Goal: Task Accomplishment & Management: Use online tool/utility

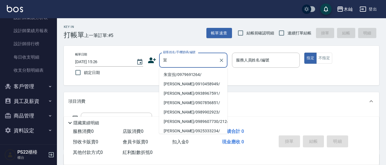
scroll to position [289, 0]
type input "宣"
click at [26, 87] on button "客戶管理" at bounding box center [28, 86] width 52 height 15
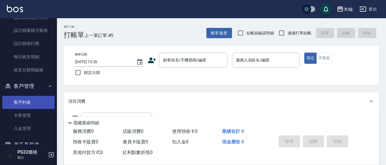
click at [24, 98] on link "客戶列表" at bounding box center [28, 102] width 52 height 13
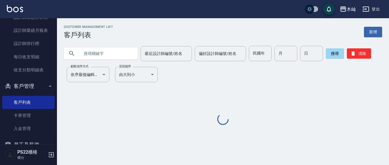
click at [105, 52] on input "text" at bounding box center [107, 53] width 54 height 15
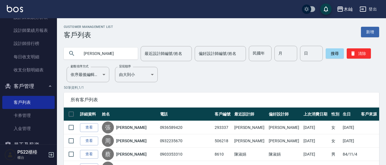
type input "[PERSON_NAME]"
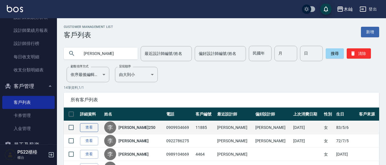
click at [94, 126] on link "查看" at bounding box center [89, 127] width 18 height 9
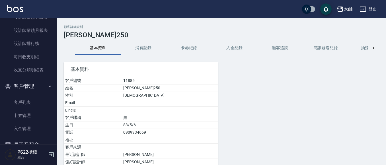
click at [144, 50] on button "消費記錄" at bounding box center [144, 48] width 46 height 14
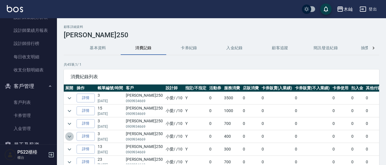
click at [67, 135] on icon "expand row" at bounding box center [69, 136] width 7 height 7
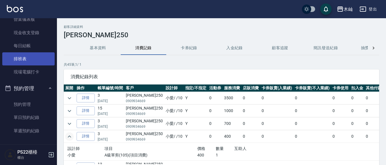
scroll to position [4, 0]
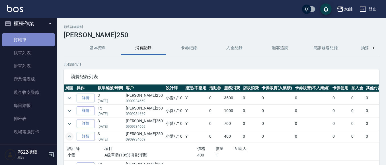
click at [28, 39] on link "打帳單" at bounding box center [28, 39] width 52 height 13
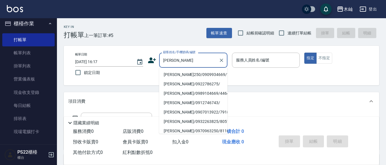
click at [187, 75] on li "[PERSON_NAME]250/0909934669/11885" at bounding box center [193, 74] width 68 height 9
type input "[PERSON_NAME]250/0909934669/11885"
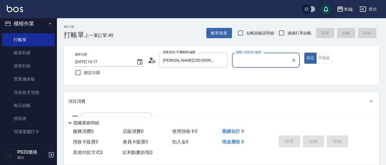
type input "小愛-10"
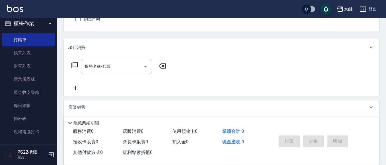
scroll to position [57, 0]
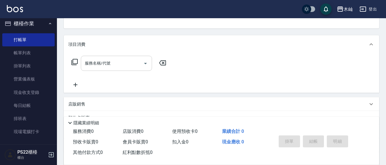
click at [122, 68] on input "服務名稱/代號" at bounding box center [111, 63] width 57 height 10
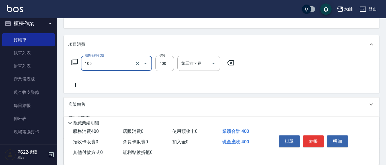
type input "A級單剪(105)"
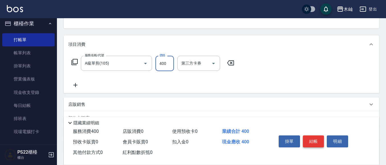
click at [311, 140] on button "結帳" at bounding box center [313, 141] width 21 height 12
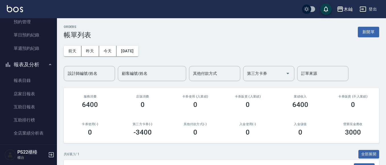
scroll to position [260, 0]
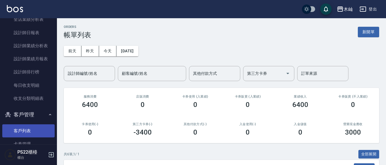
click at [18, 130] on link "客戶列表" at bounding box center [28, 130] width 52 height 13
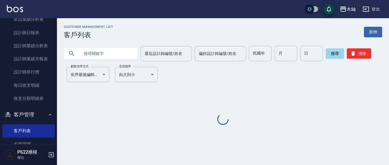
click at [95, 57] on input "text" at bounding box center [107, 53] width 54 height 15
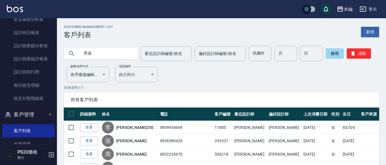
type input "男孩"
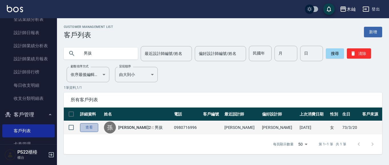
click at [91, 130] on link "查看" at bounding box center [89, 127] width 18 height 9
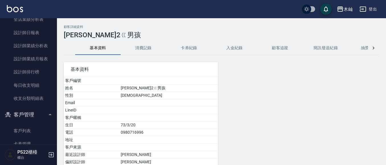
click at [155, 49] on button "消費記錄" at bounding box center [144, 48] width 46 height 14
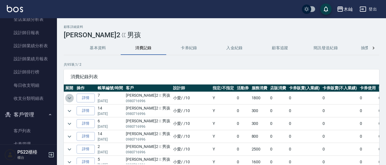
click at [72, 99] on icon "expand row" at bounding box center [69, 98] width 7 height 7
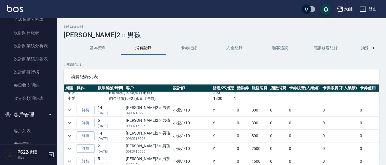
scroll to position [57, 0]
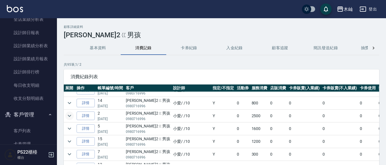
click at [69, 116] on icon "expand row" at bounding box center [69, 115] width 7 height 7
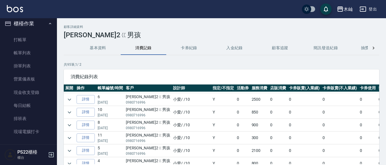
scroll to position [0, 0]
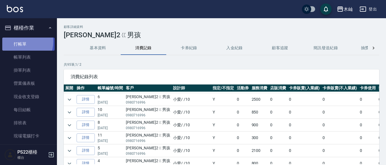
click at [19, 42] on link "打帳單" at bounding box center [28, 44] width 52 height 13
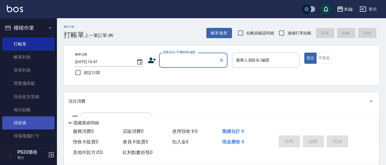
click at [33, 122] on link "排班表" at bounding box center [28, 122] width 52 height 13
